Goal: Navigation & Orientation: Find specific page/section

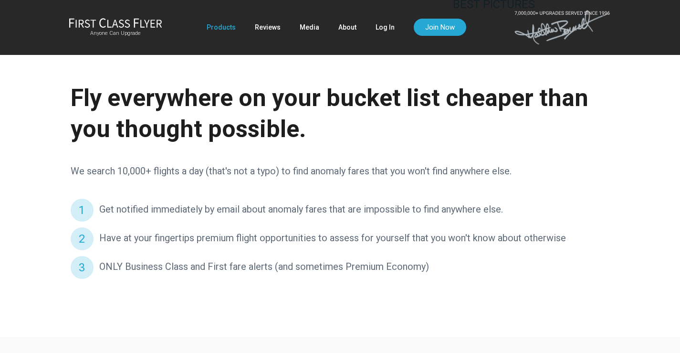
scroll to position [1720, 0]
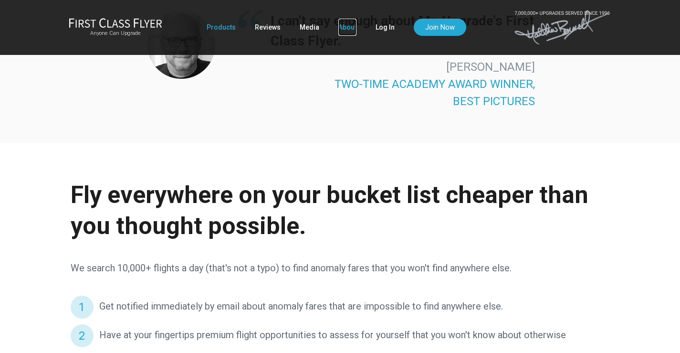
click at [345, 25] on link "About" at bounding box center [348, 27] width 18 height 17
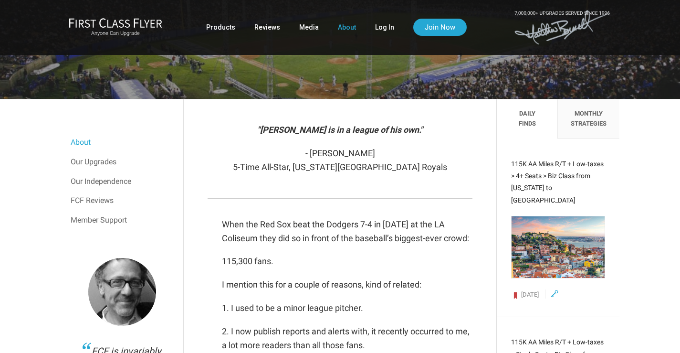
scroll to position [118, 0]
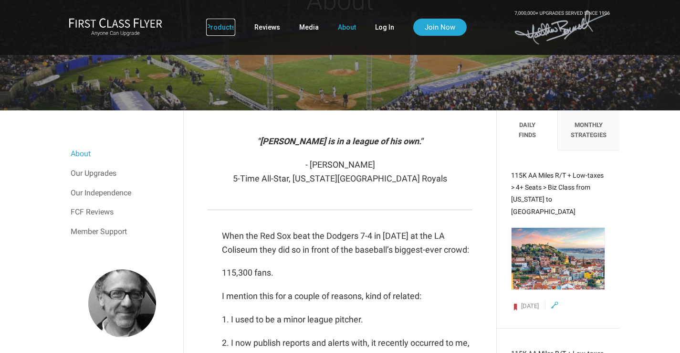
click at [232, 31] on link "Products" at bounding box center [220, 27] width 29 height 17
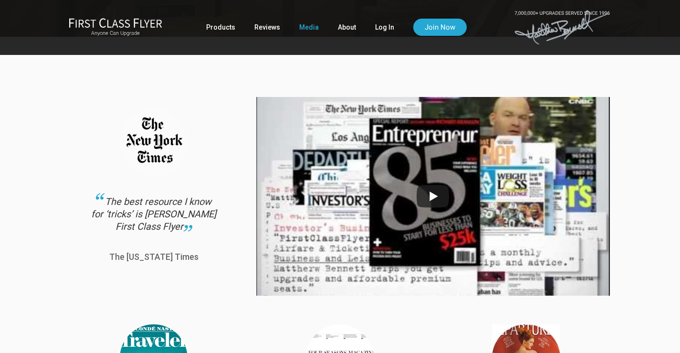
scroll to position [132, 0]
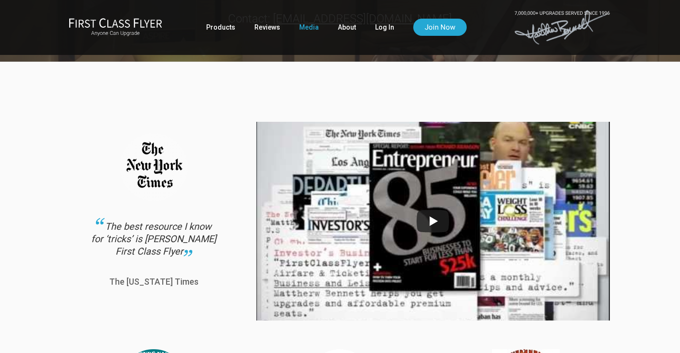
click at [237, 28] on ul "Products Reviews Media About Log In Join Now" at bounding box center [336, 27] width 261 height 17
click at [228, 31] on link "Products" at bounding box center [220, 27] width 29 height 17
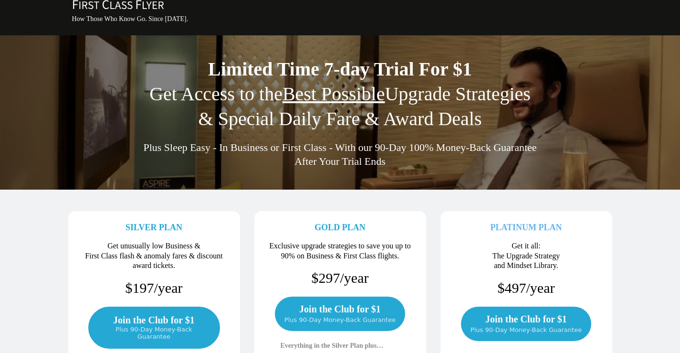
scroll to position [15, 0]
